Goal: Information Seeking & Learning: Learn about a topic

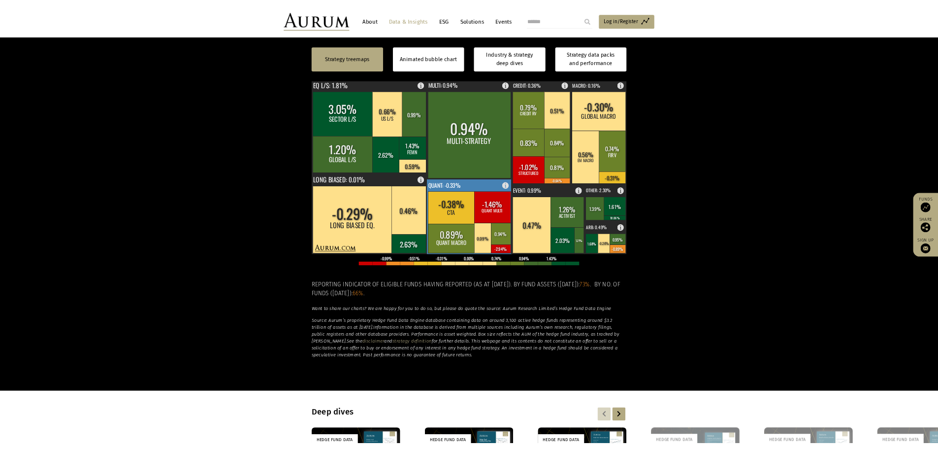
scroll to position [305, 0]
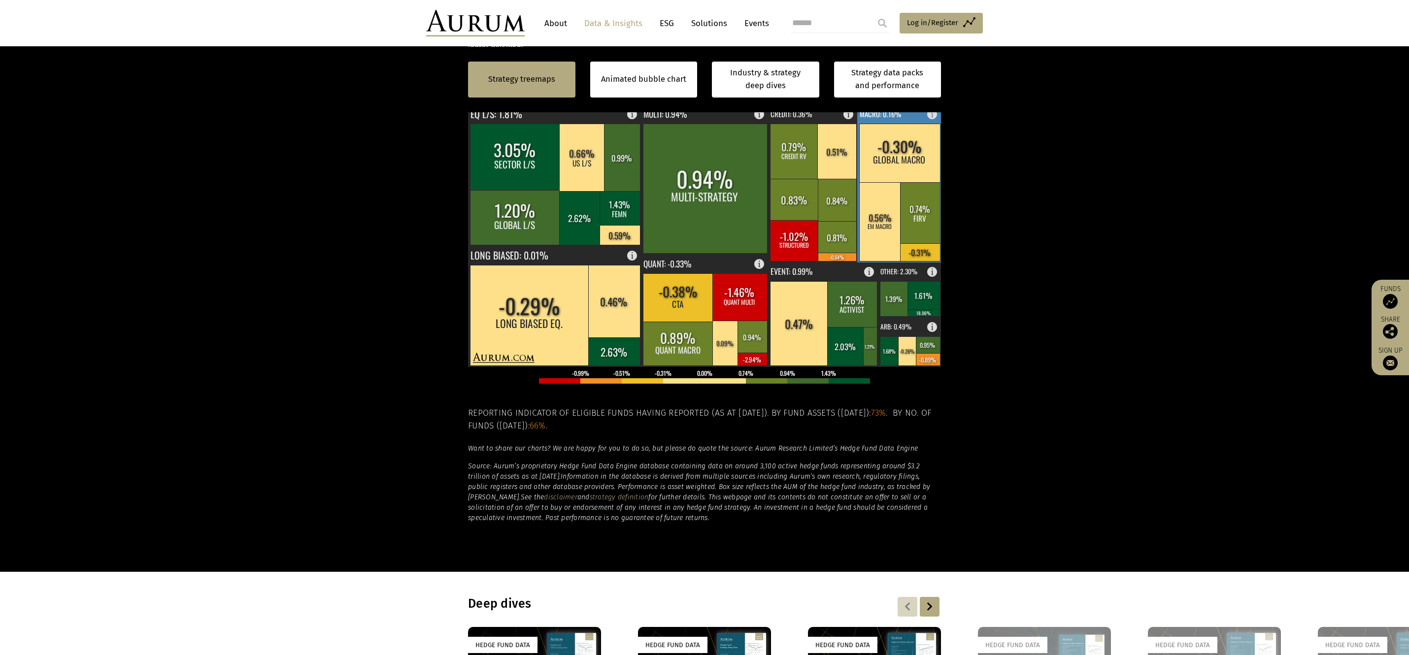
click at [900, 120] on rect at bounding box center [899, 184] width 85 height 158
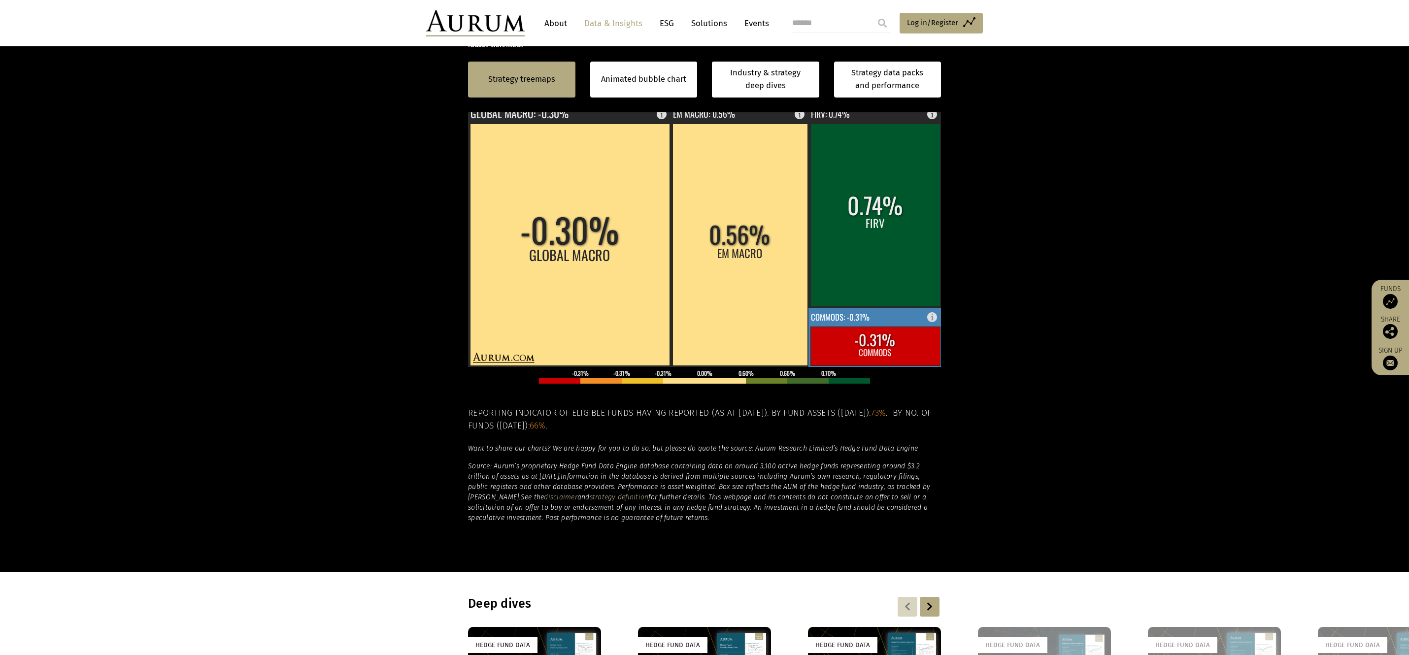
click at [887, 320] on rect at bounding box center [874, 337] width 133 height 59
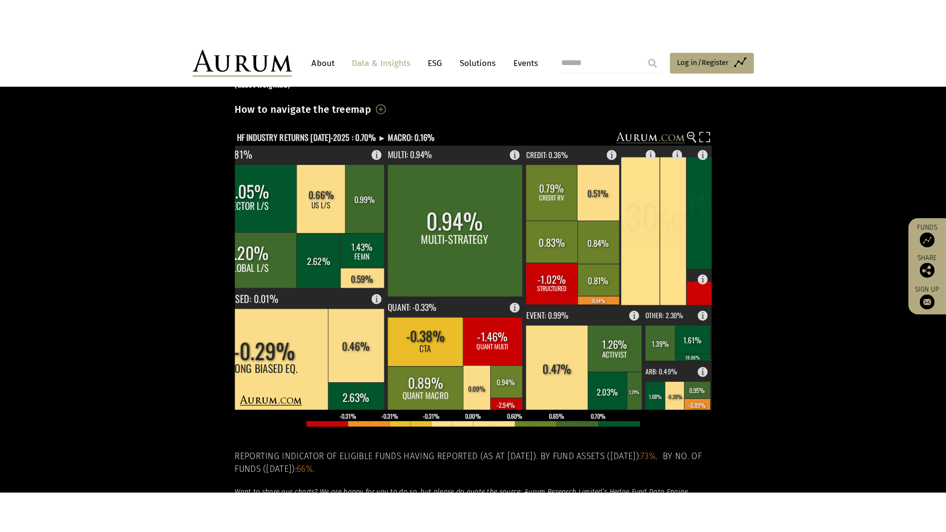
scroll to position [141, 0]
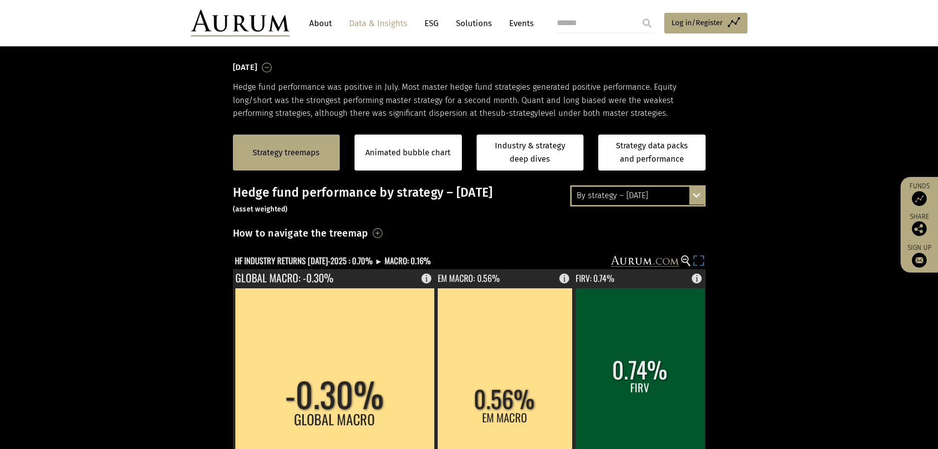
drag, startPoint x: 700, startPoint y: 255, endPoint x: 700, endPoint y: 315, distance: 59.6
click at [700, 255] on rect at bounding box center [699, 262] width 14 height 14
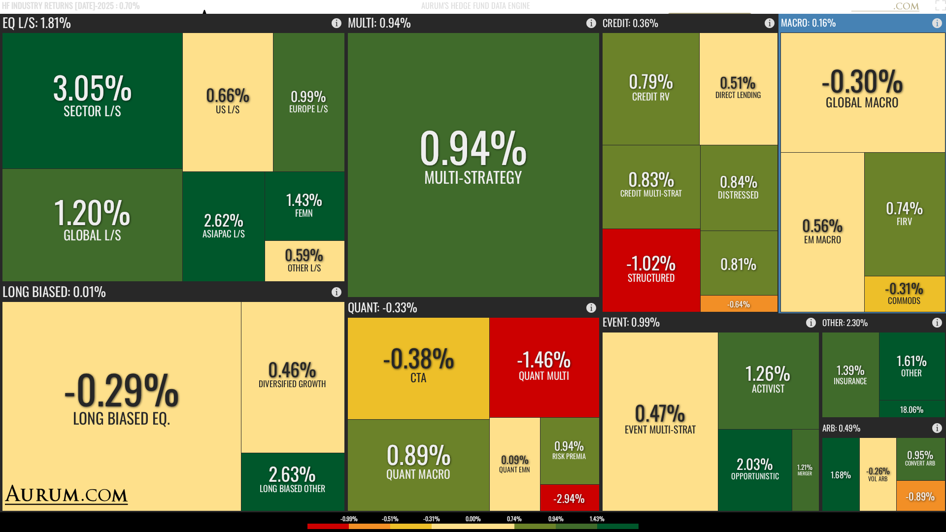
click at [854, 23] on rect at bounding box center [862, 164] width 168 height 300
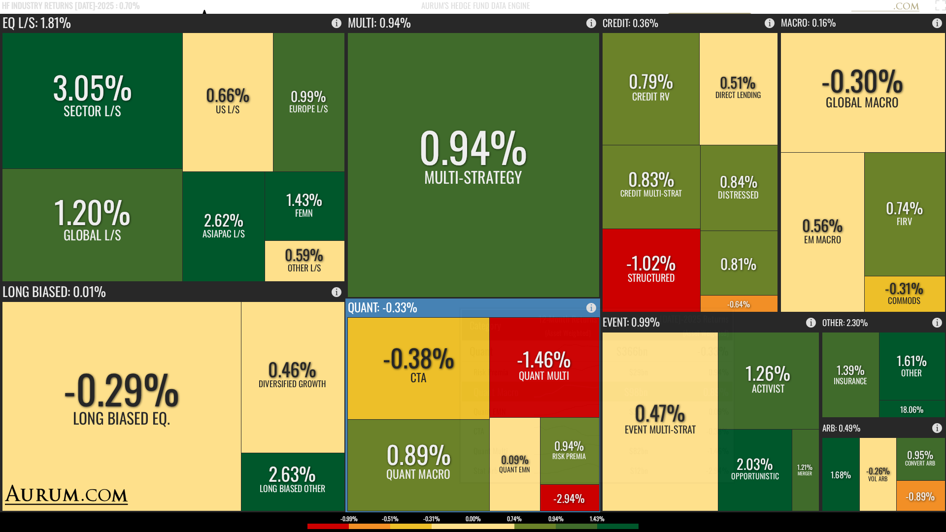
click at [434, 473] on rect at bounding box center [418, 465] width 143 height 92
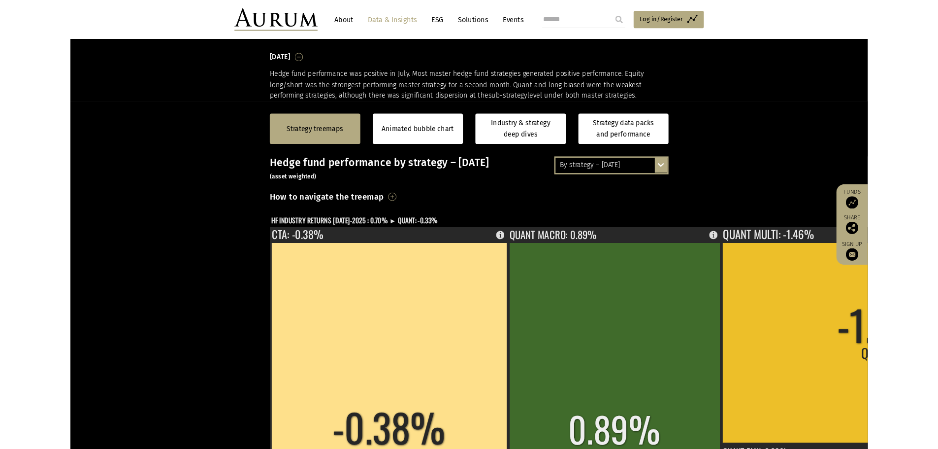
scroll to position [141, 0]
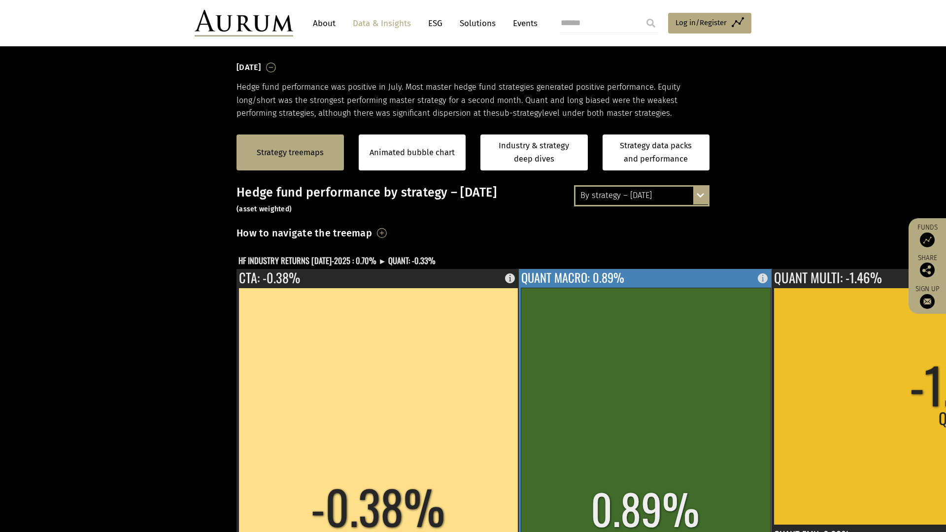
click at [521, 308] on rect at bounding box center [646, 527] width 250 height 478
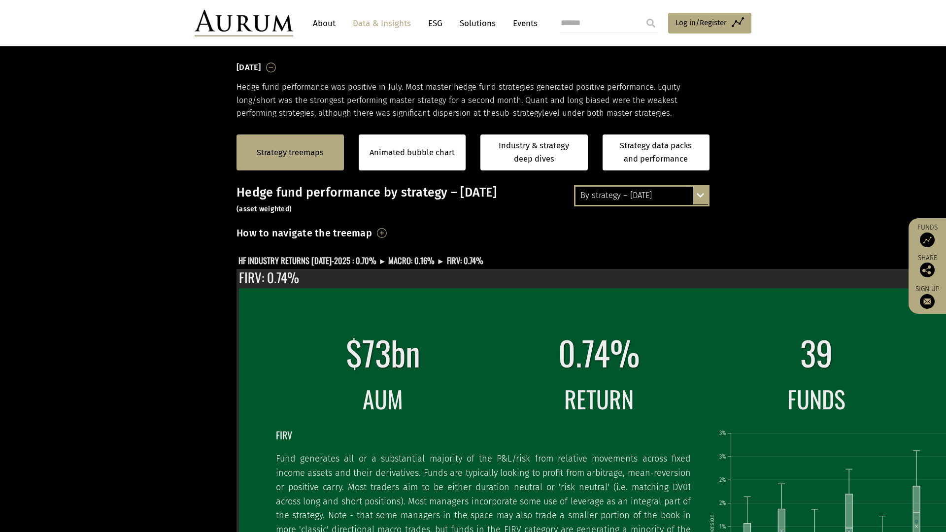
drag, startPoint x: 940, startPoint y: 6, endPoint x: 818, endPoint y: 76, distance: 140.1
